Goal: Task Accomplishment & Management: Use online tool/utility

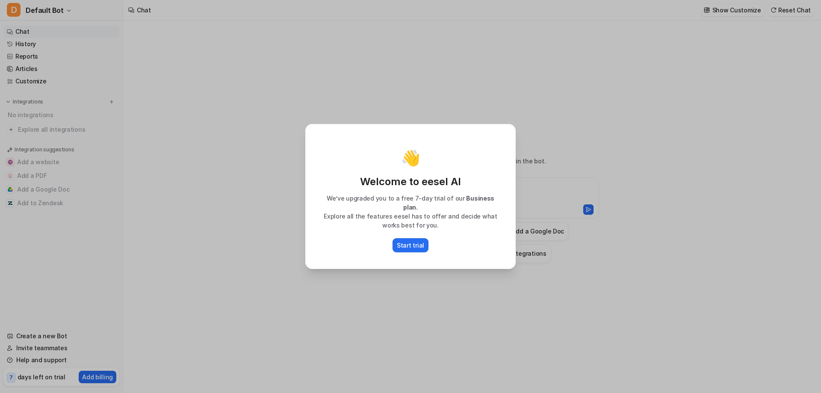
type textarea "**********"
drag, startPoint x: 410, startPoint y: 252, endPoint x: 506, endPoint y: 234, distance: 97.5
click at [410, 250] on p "Start trial" at bounding box center [410, 245] width 27 height 9
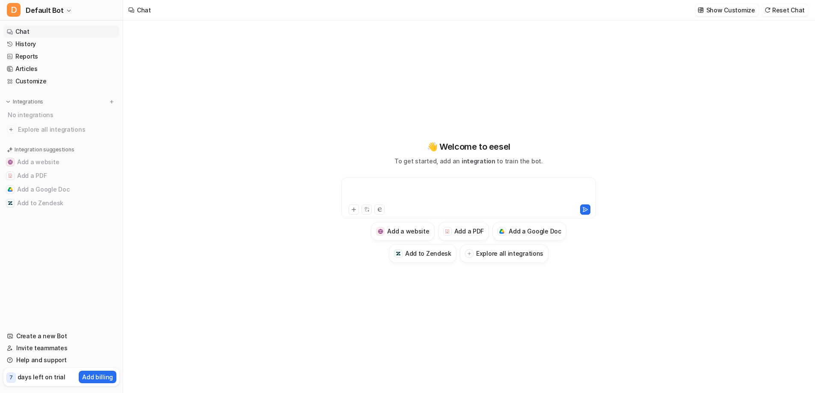
click at [364, 187] on div at bounding box center [467, 193] width 249 height 20
click at [593, 189] on div "**********" at bounding box center [467, 193] width 249 height 23
drag, startPoint x: 599, startPoint y: 216, endPoint x: 736, endPoint y: 210, distance: 137.8
click at [588, 214] on icon at bounding box center [585, 211] width 6 height 6
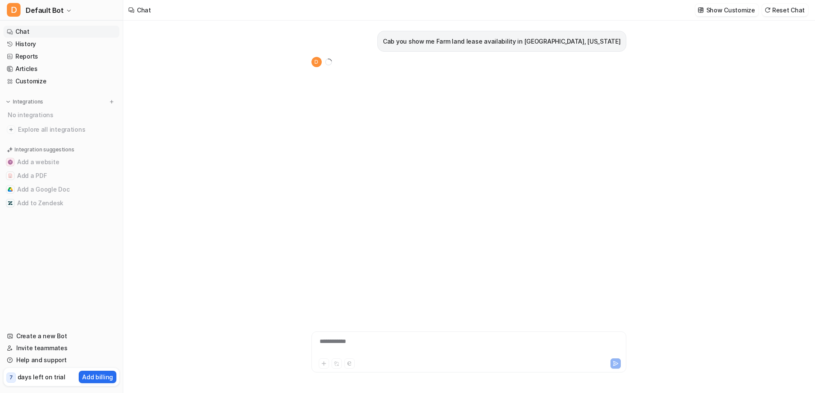
scroll to position [5, 0]
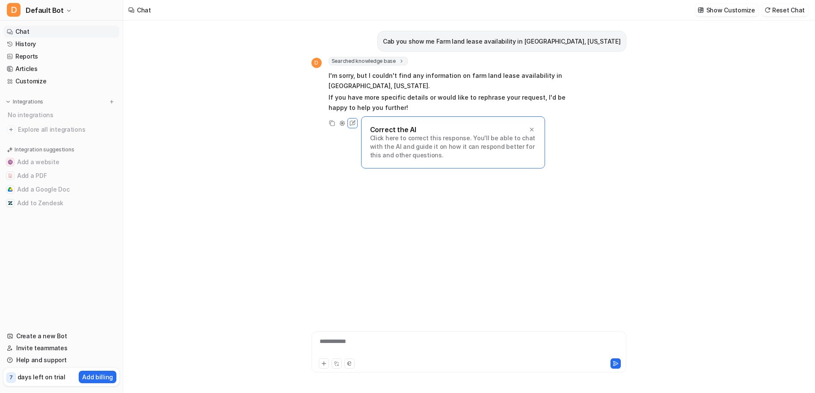
click at [402, 91] on p "I'm sorry, but I couldn't find any information on farm land lease availability …" at bounding box center [453, 81] width 250 height 21
drag, startPoint x: 433, startPoint y: 45, endPoint x: 444, endPoint y: 53, distance: 12.8
click at [433, 45] on p "Cab you show me Farm land lease availability in [GEOGRAPHIC_DATA], [US_STATE]" at bounding box center [501, 41] width 237 height 10
click at [435, 46] on p "Cab you show me Farm land lease availability in [GEOGRAPHIC_DATA], [US_STATE]" at bounding box center [501, 41] width 237 height 10
drag, startPoint x: 438, startPoint y: 41, endPoint x: 441, endPoint y: 47, distance: 7.1
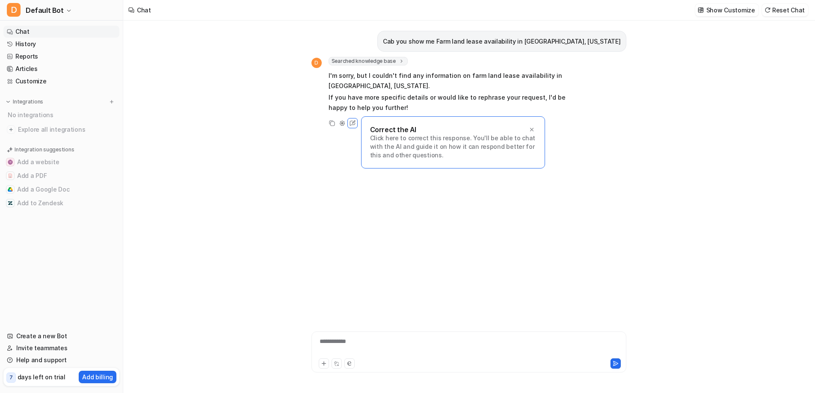
click at [438, 43] on p "Cab you show me Farm land lease availability in [GEOGRAPHIC_DATA], [US_STATE]" at bounding box center [501, 41] width 237 height 10
drag, startPoint x: 436, startPoint y: 49, endPoint x: 441, endPoint y: 54, distance: 6.4
click at [436, 47] on p "Cab you show me Farm land lease availability in [GEOGRAPHIC_DATA], [US_STATE]" at bounding box center [501, 41] width 237 height 10
drag, startPoint x: 422, startPoint y: 45, endPoint x: 683, endPoint y: 53, distance: 261.9
click at [633, 53] on div "**********" at bounding box center [469, 207] width 328 height 373
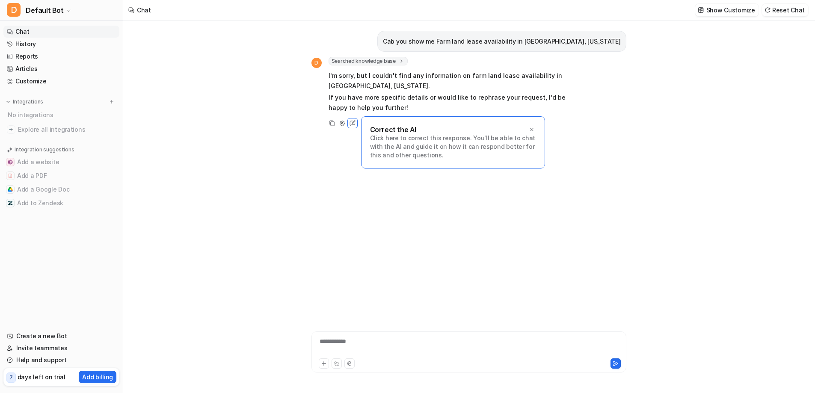
click at [394, 160] on p "Click here to correct this response. You'll be able to chat with the AI and gui…" at bounding box center [453, 147] width 166 height 26
click at [347, 129] on icon at bounding box center [352, 123] width 11 height 11
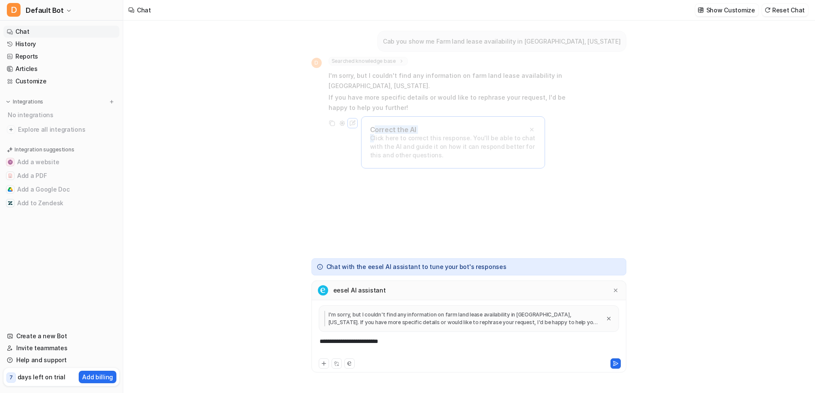
click at [370, 160] on p "Click here to correct this response. You'll be able to chat with the AI and gui…" at bounding box center [453, 147] width 166 height 26
click at [370, 134] on p "Correct the AI" at bounding box center [393, 129] width 46 height 9
click at [326, 264] on p "Chat with the eesel AI assistant to tune your bot's responses" at bounding box center [416, 267] width 180 height 6
click at [373, 160] on p "Click here to correct this response. You'll be able to chat with the AI and gui…" at bounding box center [453, 147] width 166 height 26
click at [347, 361] on icon at bounding box center [349, 363] width 4 height 4
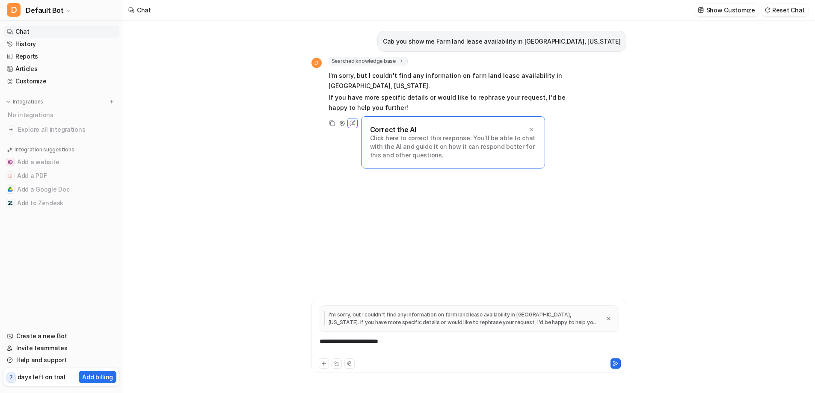
click at [350, 358] on div at bounding box center [394, 363] width 151 height 10
drag, startPoint x: 322, startPoint y: 369, endPoint x: 319, endPoint y: 375, distance: 6.7
click at [322, 370] on div "**********" at bounding box center [468, 341] width 315 height 83
click at [317, 376] on div "**********" at bounding box center [468, 341] width 315 height 83
click at [485, 357] on div at bounding box center [468, 363] width 310 height 12
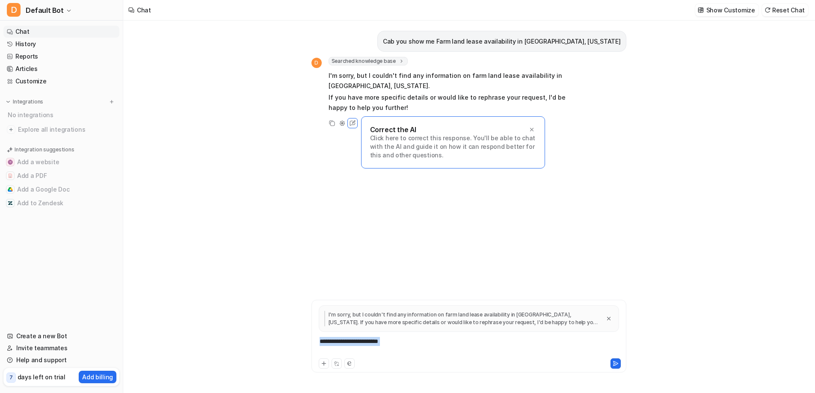
click at [421, 337] on div "**********" at bounding box center [507, 347] width 388 height 20
click at [324, 311] on p "I'm sorry, but I couldn't find any information on farm land lease availability …" at bounding box center [462, 318] width 276 height 15
click at [371, 160] on p "Click here to correct this response. You'll be able to chat with the AI and gui…" at bounding box center [453, 147] width 166 height 26
click at [319, 358] on button at bounding box center [324, 363] width 10 height 10
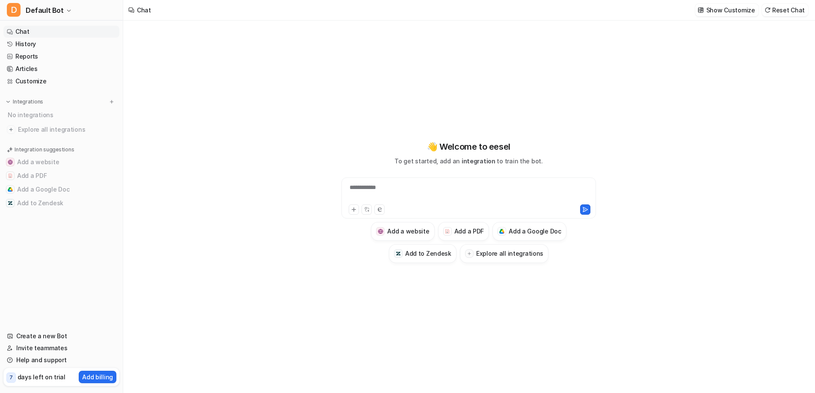
scroll to position [5, 0]
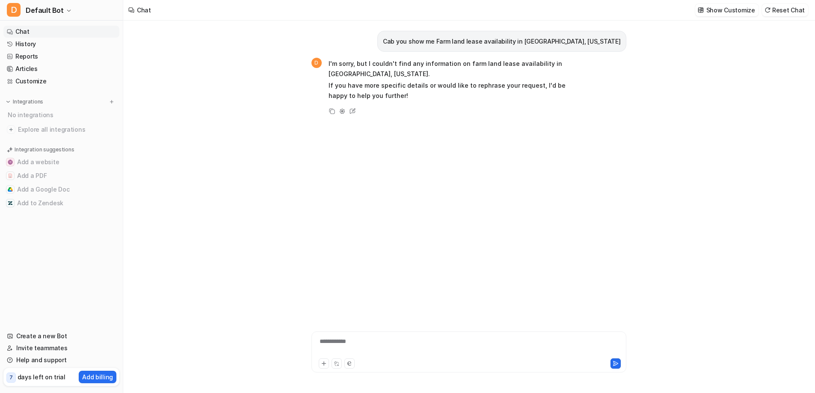
click at [313, 337] on div "**********" at bounding box center [507, 347] width 388 height 20
drag, startPoint x: 667, startPoint y: 357, endPoint x: 690, endPoint y: 338, distance: 29.5
click at [618, 361] on icon at bounding box center [615, 364] width 6 height 6
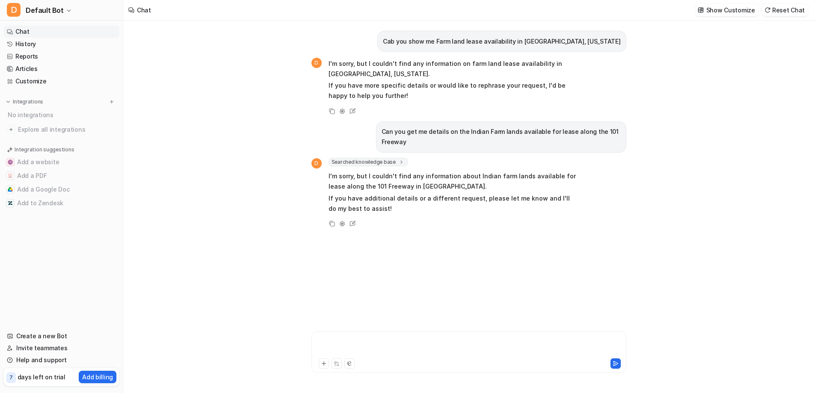
drag, startPoint x: 305, startPoint y: 324, endPoint x: 317, endPoint y: 328, distance: 13.1
click at [313, 337] on div at bounding box center [507, 347] width 388 height 20
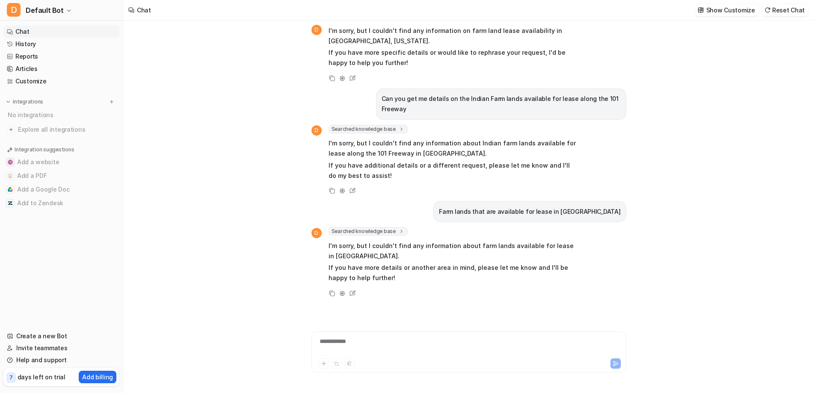
scroll to position [112, 0]
